Goal: Task Accomplishment & Management: Use online tool/utility

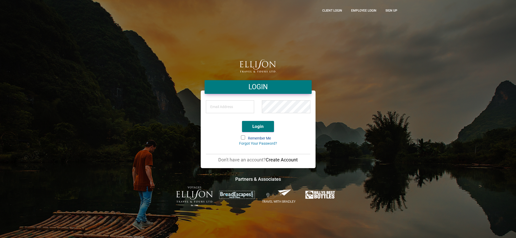
type input "[EMAIL_ADDRESS][DOMAIN_NAME]"
click at [262, 127] on button "Login" at bounding box center [258, 126] width 32 height 11
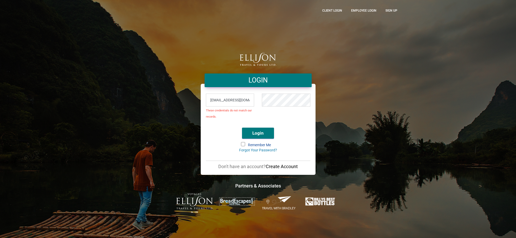
drag, startPoint x: 428, startPoint y: 118, endPoint x: 422, endPoint y: 102, distance: 16.6
click at [428, 118] on div "LOGIN lyndab@ellisontravel.com These credentials do not match our records. Logi…" at bounding box center [258, 119] width 516 height 238
click at [388, 79] on div "LOGIN lyndab@ellisontravel.com These credentials do not match our records. Logi…" at bounding box center [258, 119] width 294 height 188
